Goal: Task Accomplishment & Management: Use online tool/utility

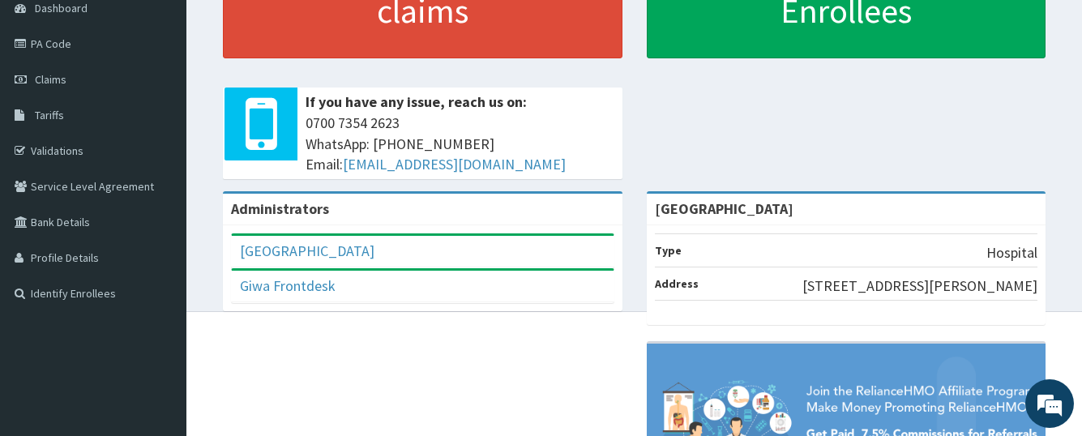
scroll to position [249, 0]
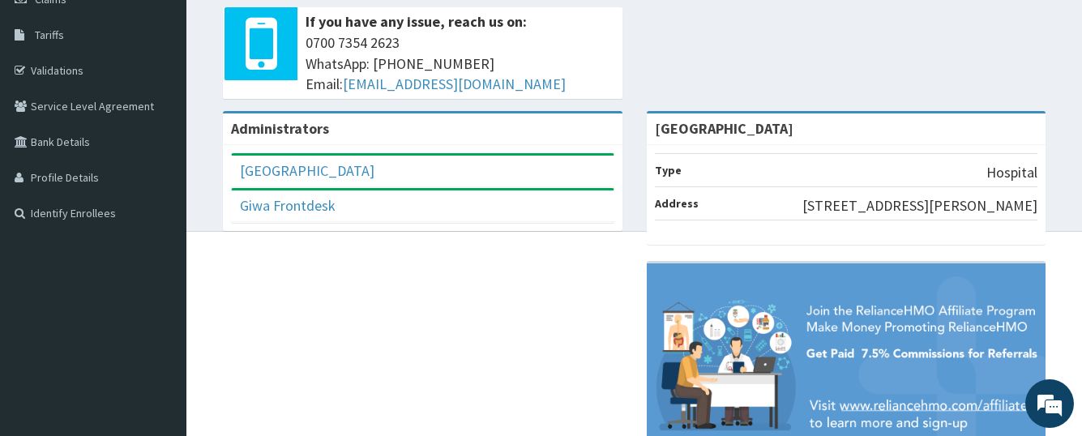
drag, startPoint x: 178, startPoint y: 365, endPoint x: 191, endPoint y: 352, distance: 18.3
drag, startPoint x: 191, startPoint y: 352, endPoint x: 284, endPoint y: 312, distance: 100.9
click at [230, 331] on div "R EL Toggle navigation Giwa Hospital Giwa Hospital - giwahospital@yahoo.ca Memb…" at bounding box center [541, 134] width 1082 height 766
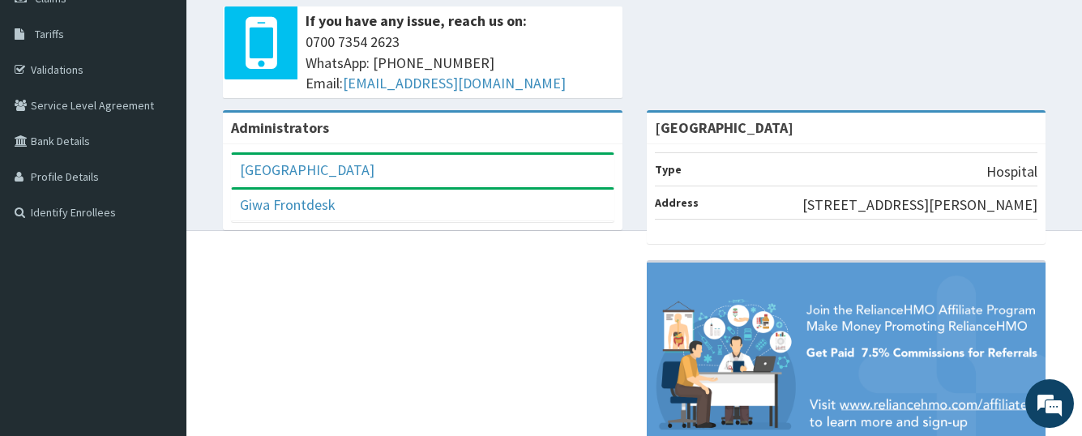
drag, startPoint x: 289, startPoint y: 312, endPoint x: 319, endPoint y: 330, distance: 34.9
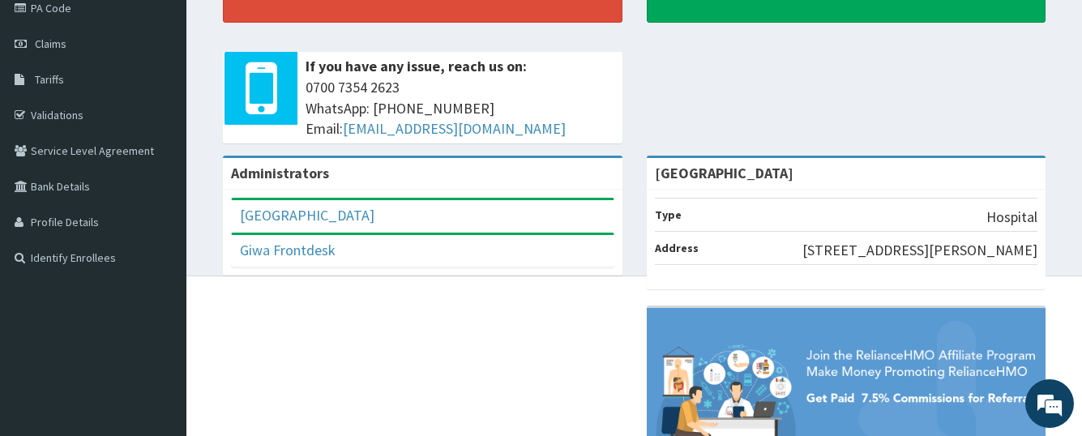
scroll to position [169, 0]
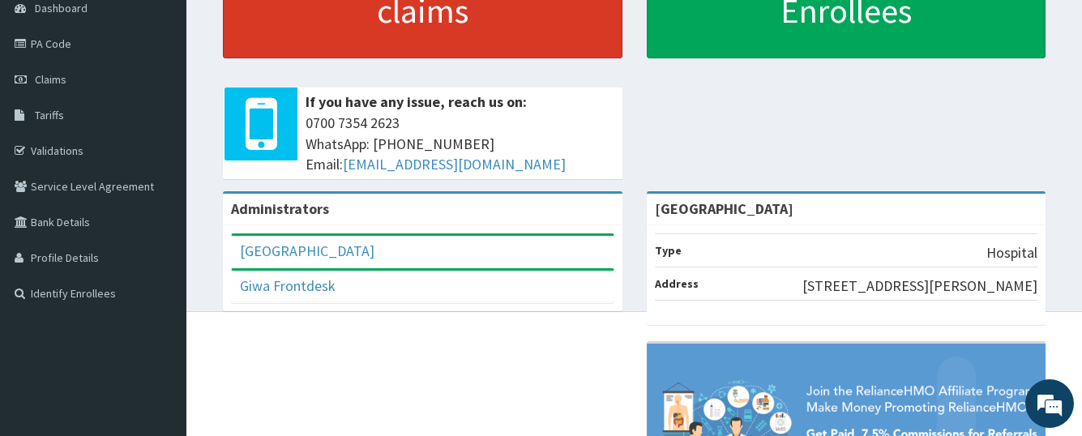
drag, startPoint x: 319, startPoint y: 330, endPoint x: 597, endPoint y: 34, distance: 405.8
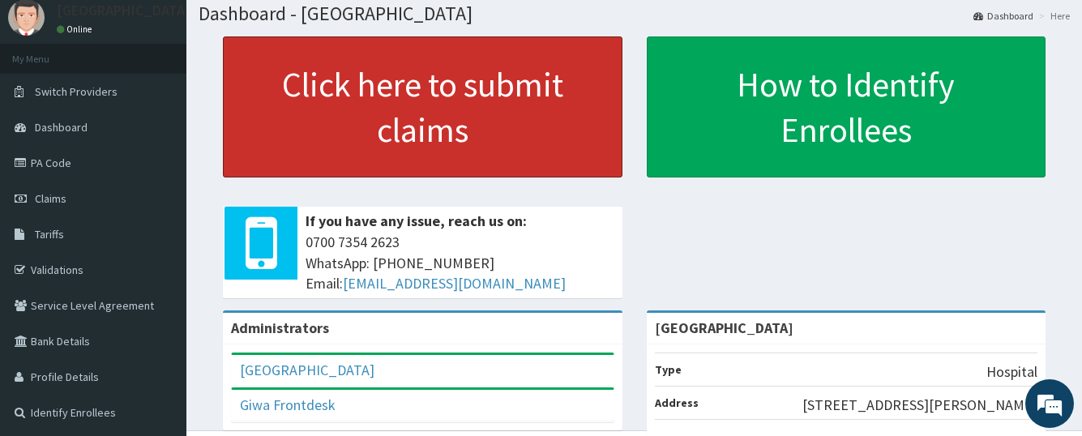
scroll to position [0, 0]
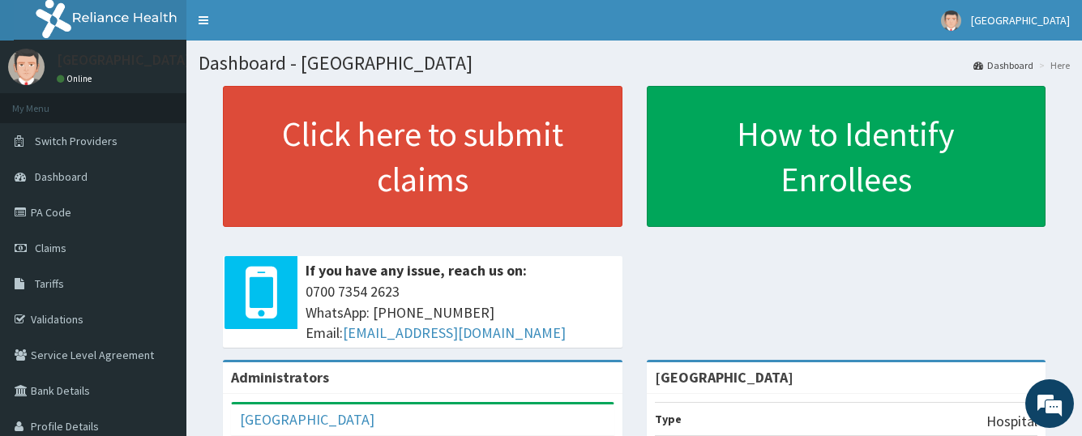
drag, startPoint x: 429, startPoint y: 15, endPoint x: 454, endPoint y: -1, distance: 29.9
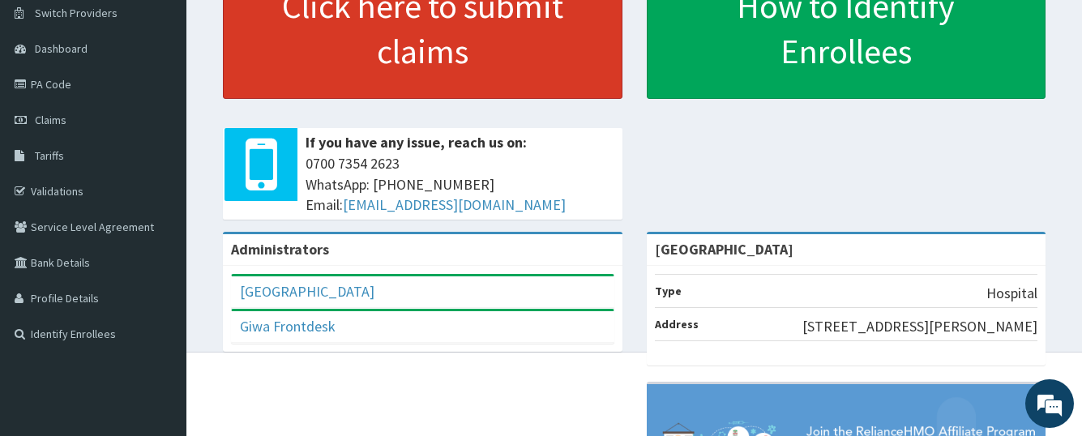
scroll to position [130, 0]
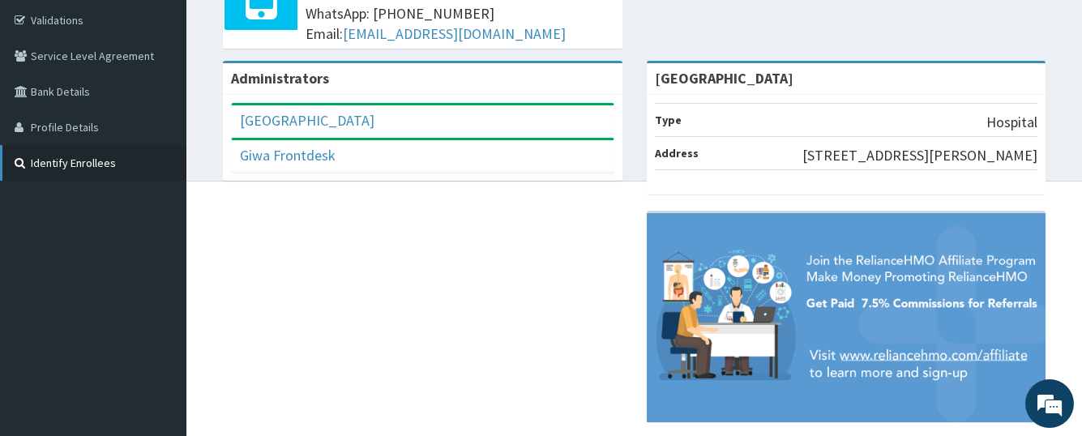
drag, startPoint x: 79, startPoint y: 284, endPoint x: 118, endPoint y: 261, distance: 45.7
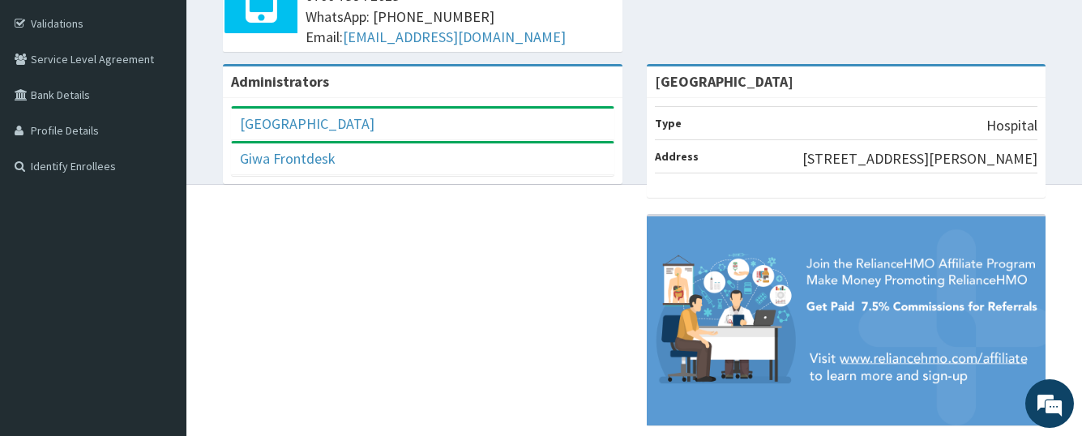
drag, startPoint x: 127, startPoint y: 248, endPoint x: 100, endPoint y: 254, distance: 28.1
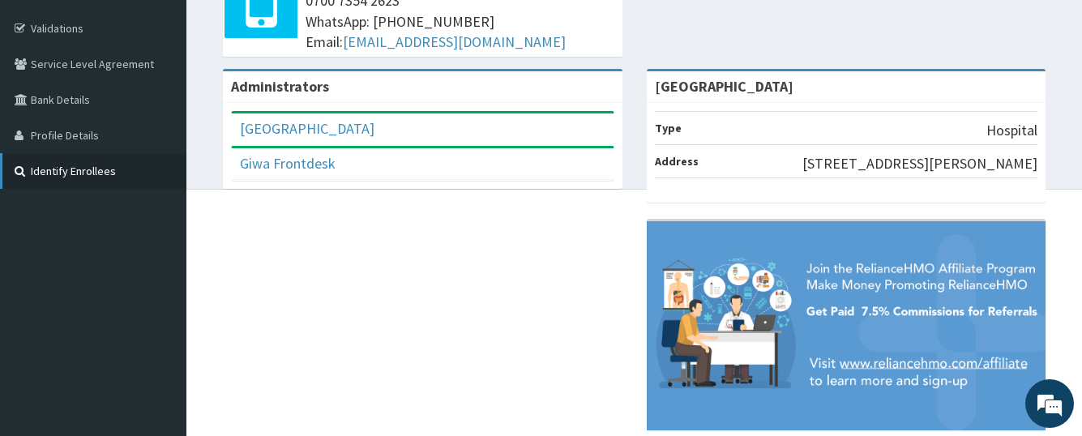
scroll to position [330, 0]
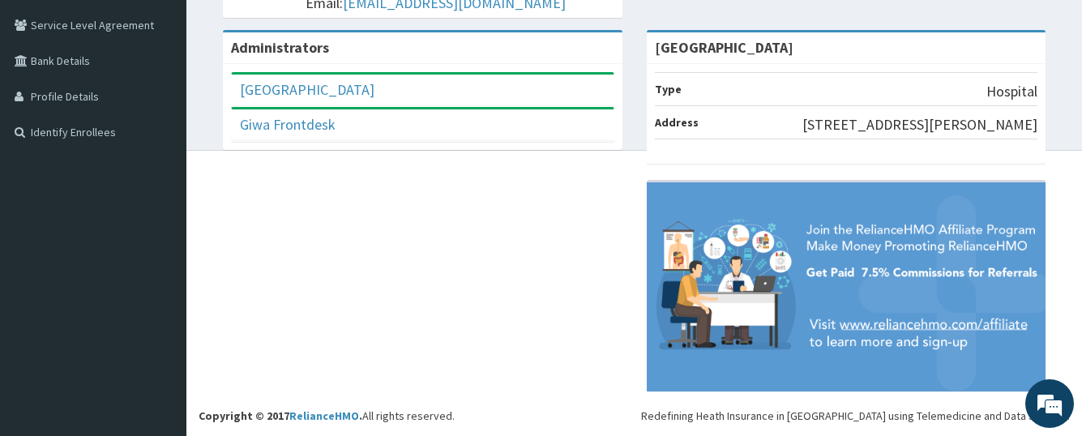
drag, startPoint x: 43, startPoint y: 220, endPoint x: 16, endPoint y: 211, distance: 28.5
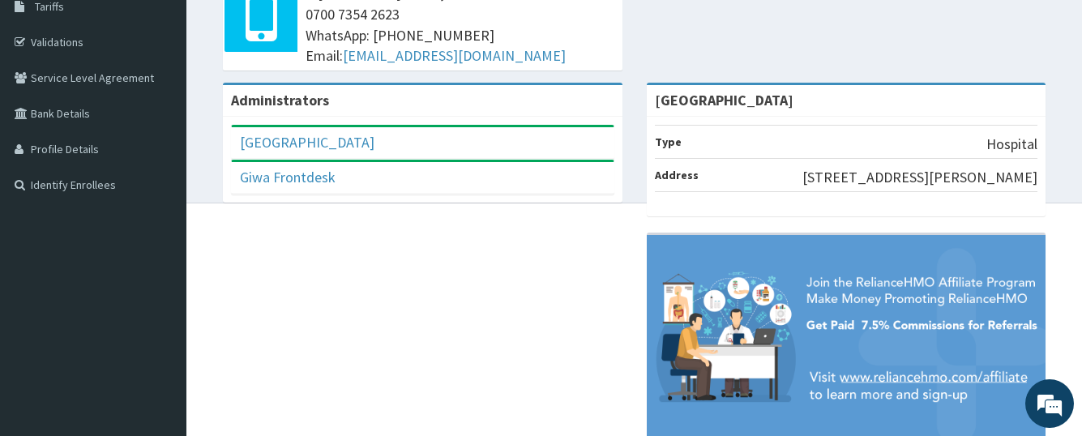
scroll to position [249, 0]
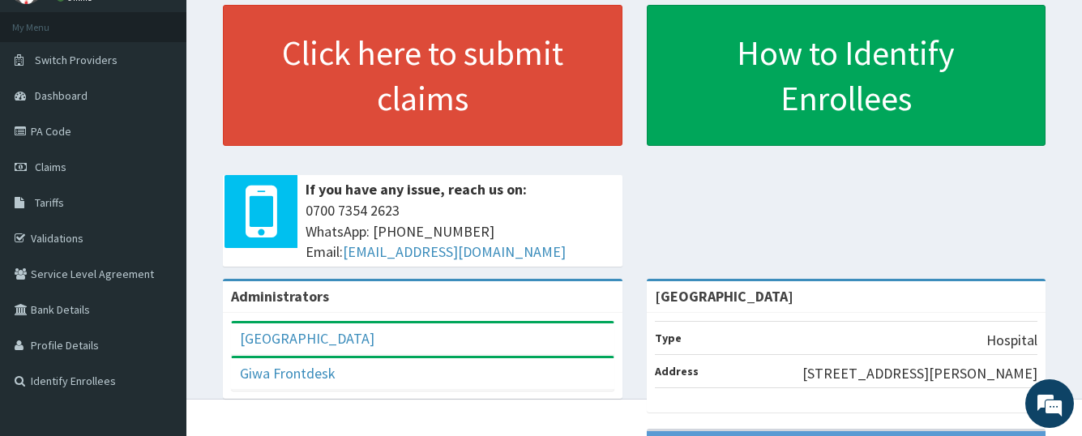
drag, startPoint x: 88, startPoint y: 91, endPoint x: 215, endPoint y: 49, distance: 134.0
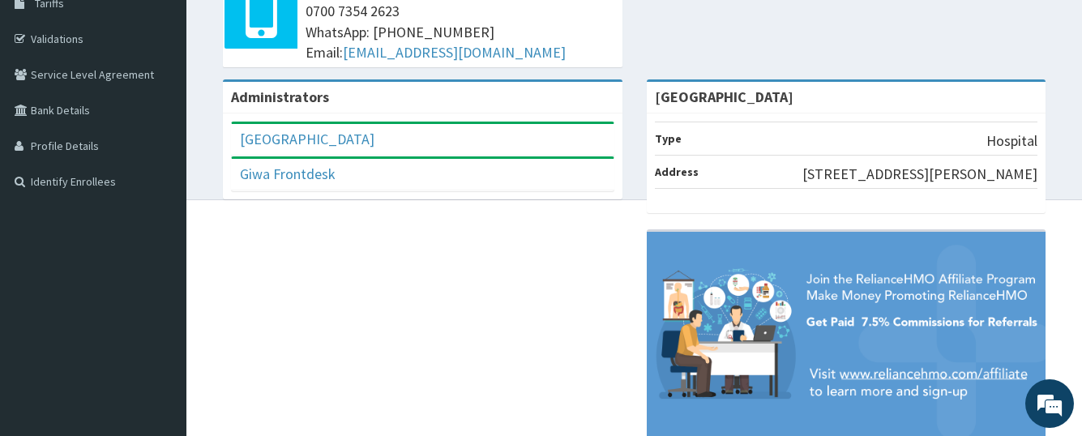
drag, startPoint x: 11, startPoint y: 414, endPoint x: 48, endPoint y: 386, distance: 46.8
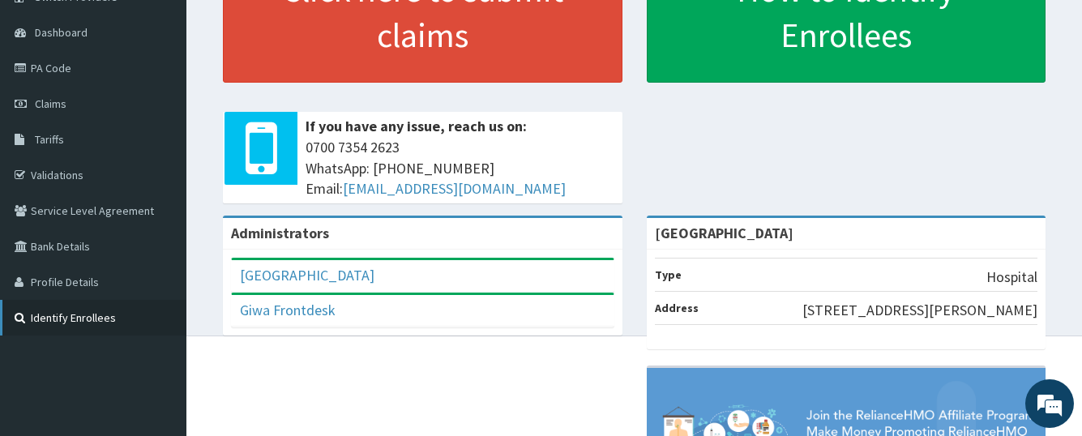
drag, startPoint x: 8, startPoint y: 310, endPoint x: 135, endPoint y: 235, distance: 146.7
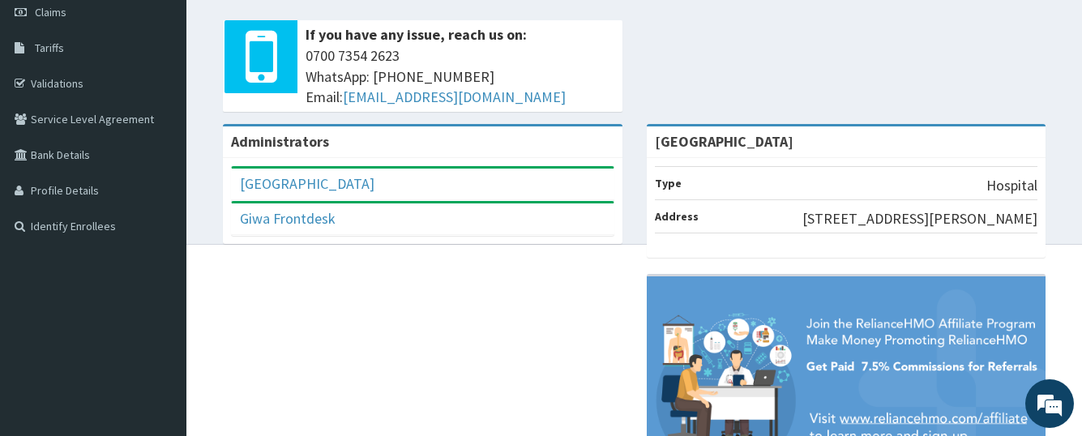
drag, startPoint x: 149, startPoint y: 224, endPoint x: 200, endPoint y: 199, distance: 56.9
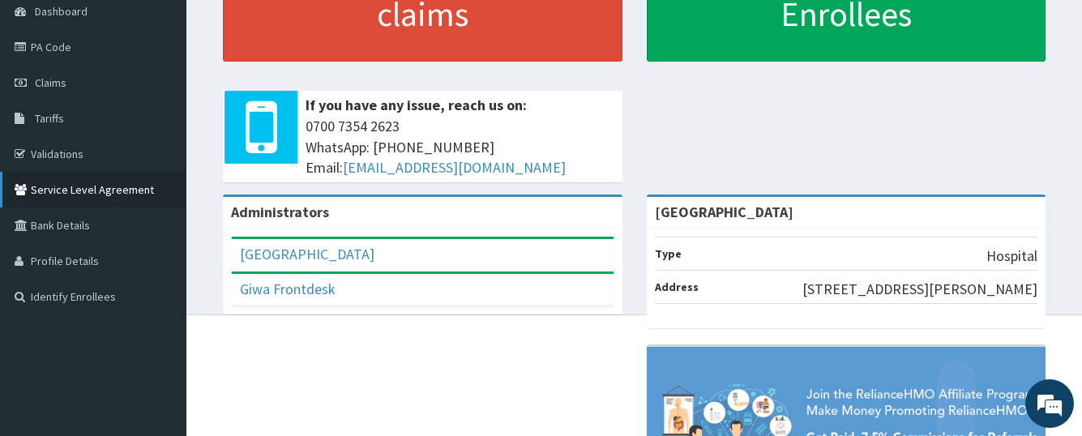
drag, startPoint x: 236, startPoint y: 174, endPoint x: 113, endPoint y: 194, distance: 124.0
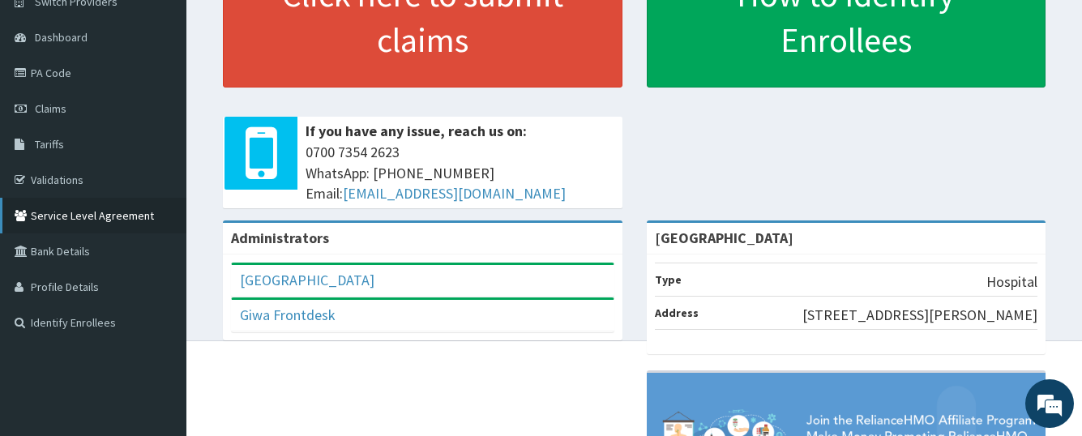
scroll to position [168, 0]
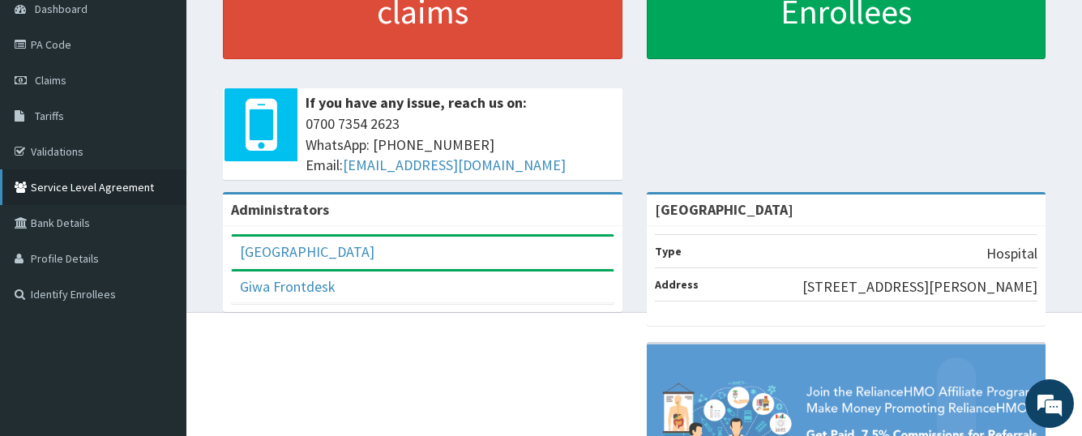
drag, startPoint x: 65, startPoint y: 177, endPoint x: 37, endPoint y: 177, distance: 27.6
drag, startPoint x: 41, startPoint y: 176, endPoint x: 50, endPoint y: 168, distance: 12.7
drag, startPoint x: 50, startPoint y: 168, endPoint x: 50, endPoint y: 143, distance: 25.1
drag, startPoint x: -15, startPoint y: 57, endPoint x: -15, endPoint y: 46, distance: 10.5
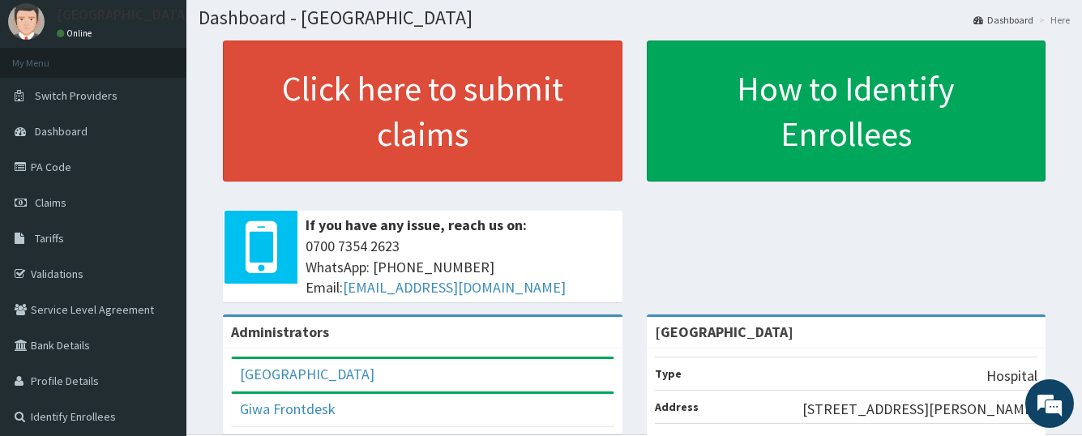
scroll to position [6, 0]
